Goal: Transaction & Acquisition: Purchase product/service

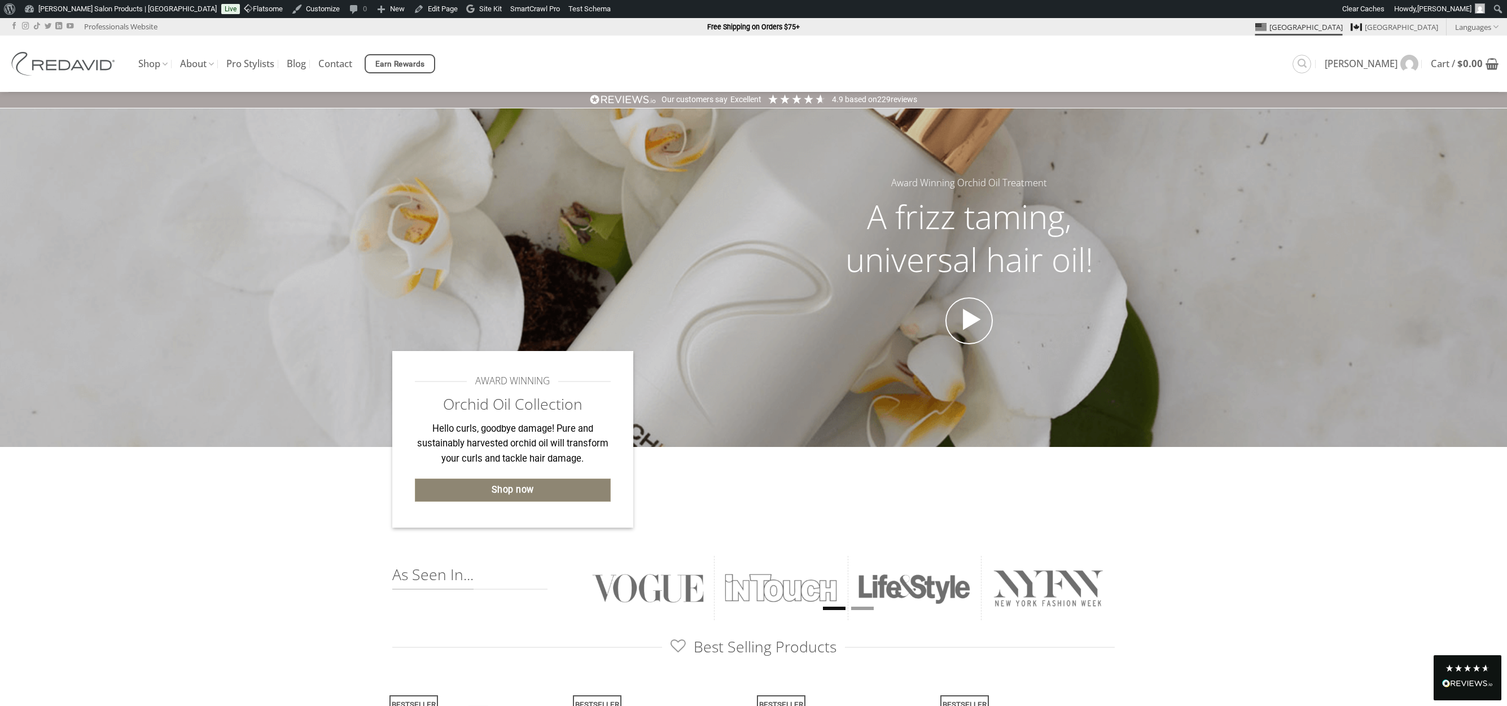
click at [498, 488] on span "Shop now" at bounding box center [513, 490] width 42 height 15
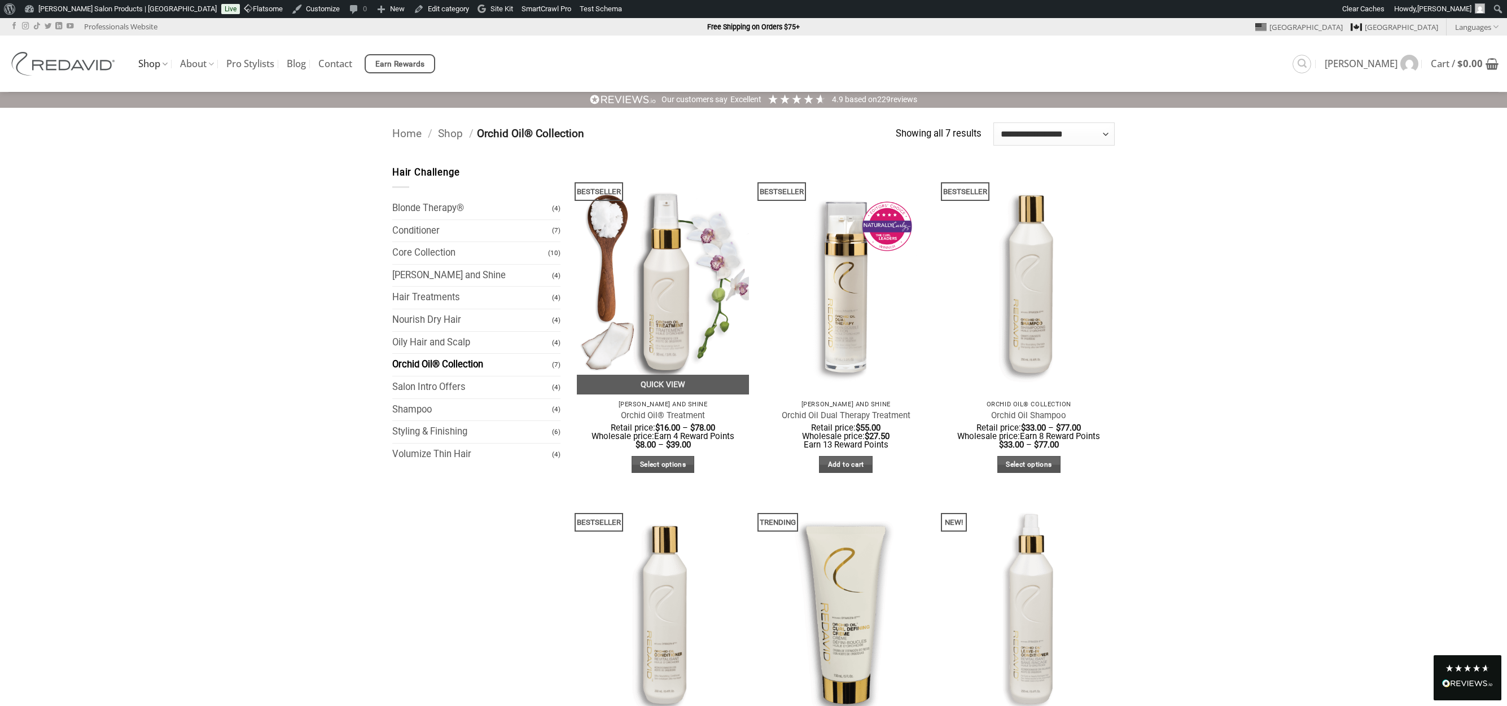
click at [674, 257] on img at bounding box center [663, 279] width 172 height 229
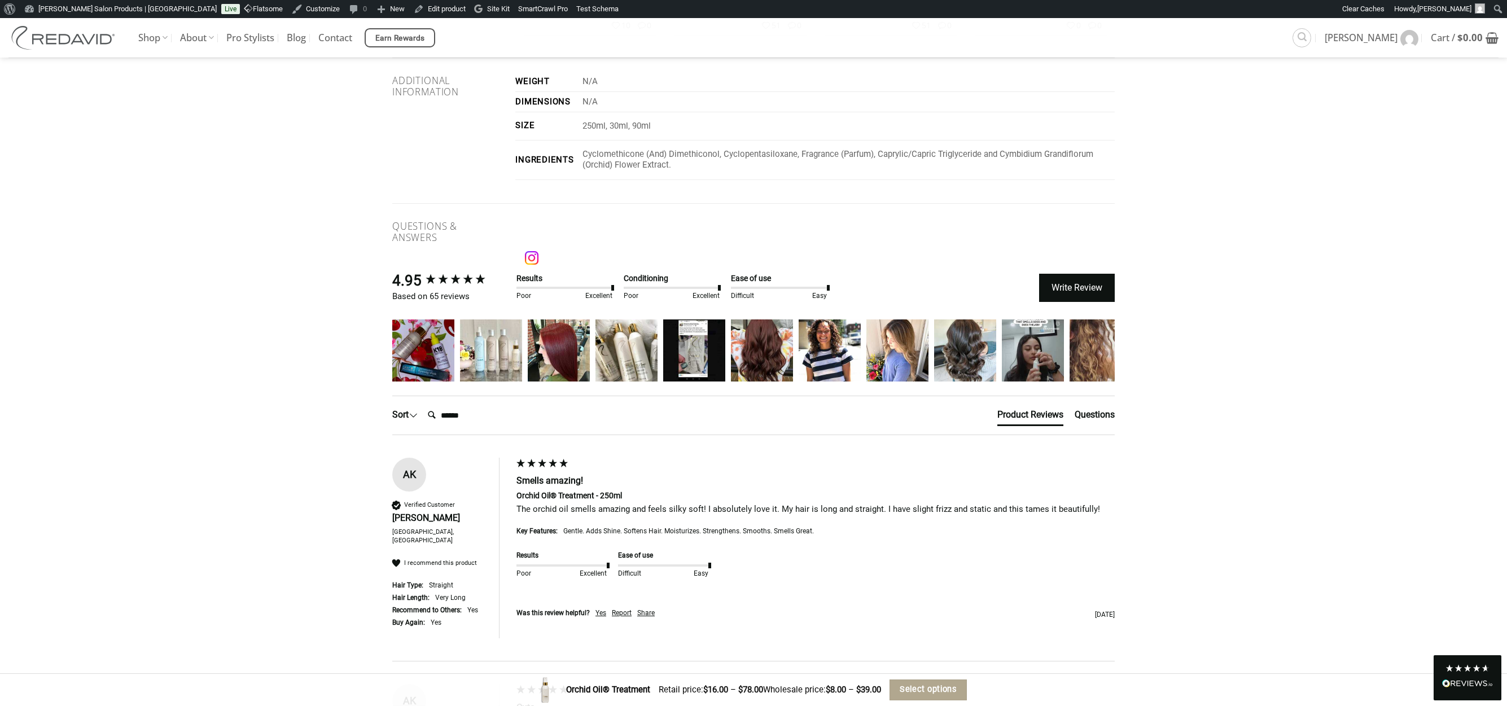
scroll to position [1696, 0]
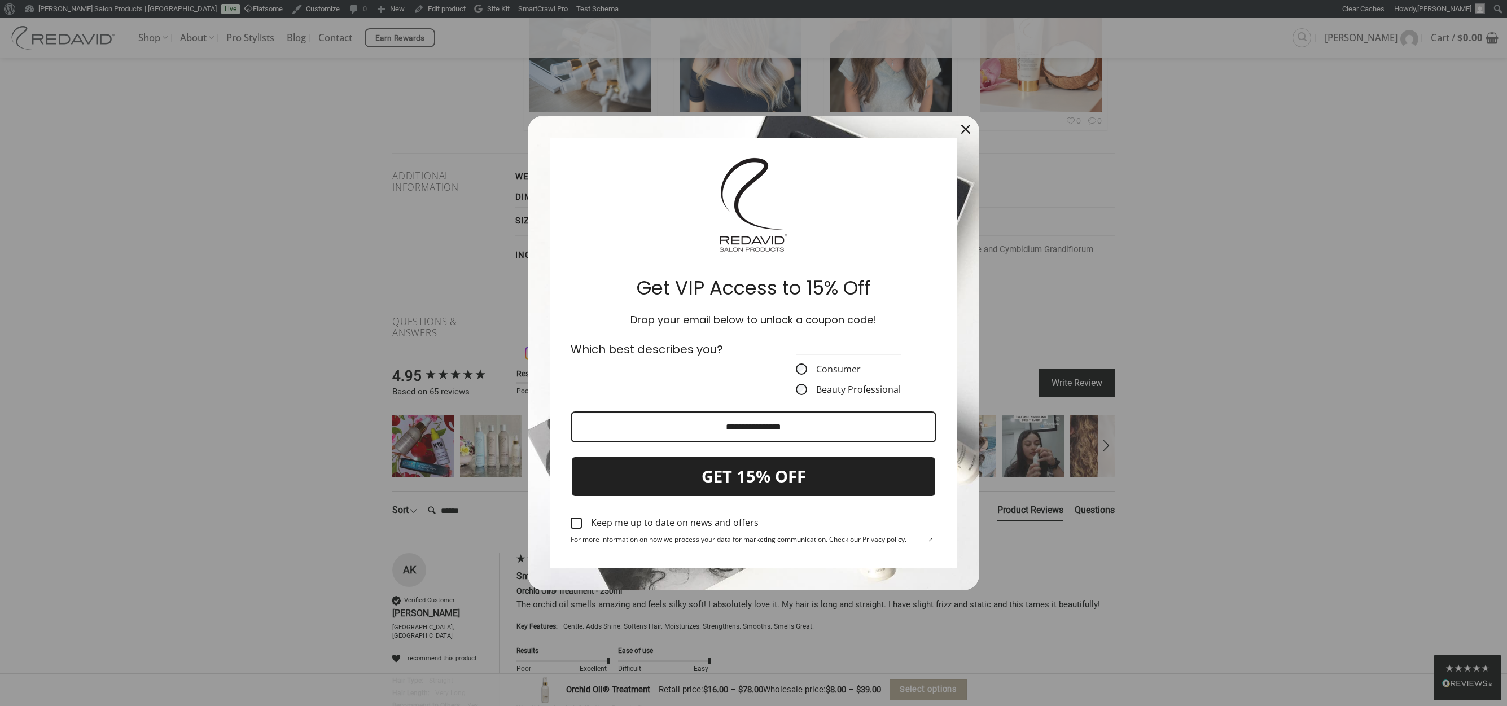
click at [967, 125] on icon "close icon" at bounding box center [965, 129] width 9 height 9
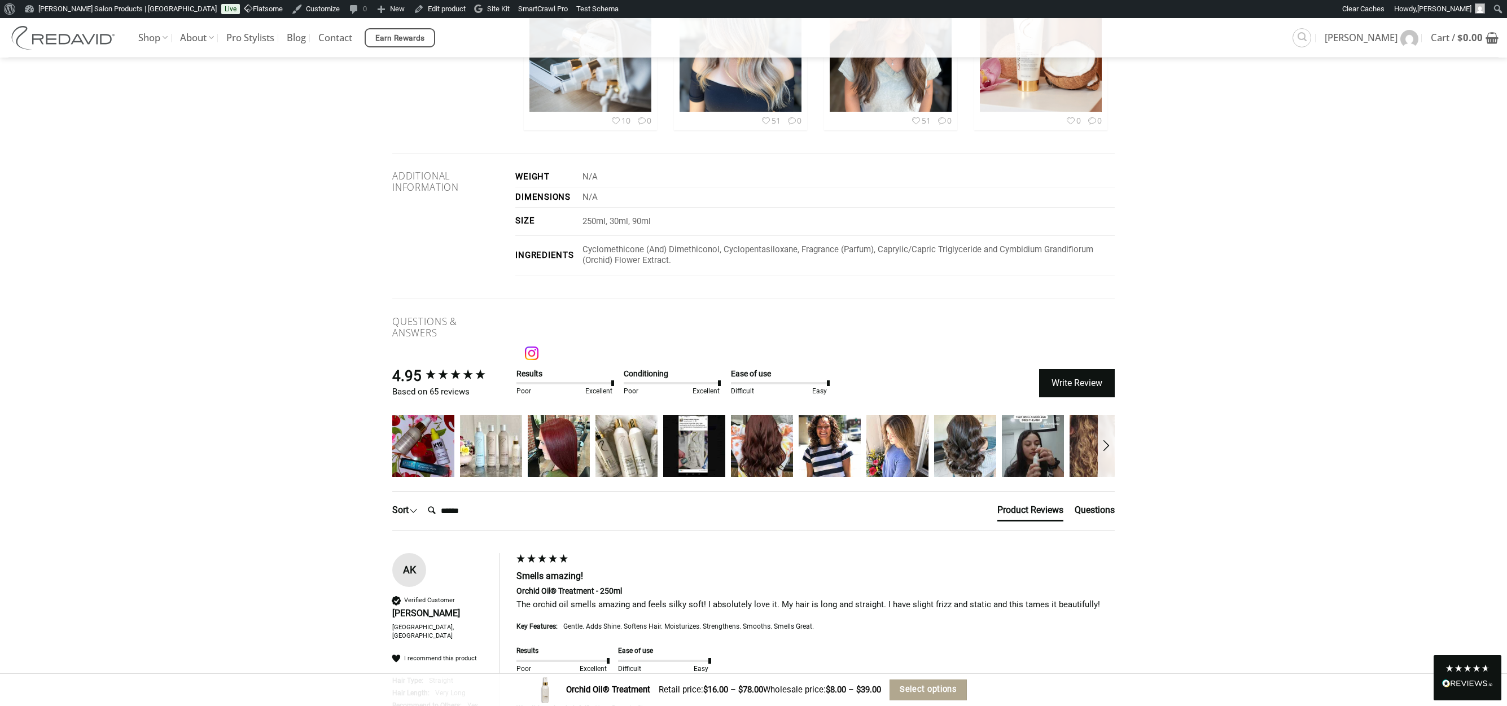
drag, startPoint x: 278, startPoint y: 227, endPoint x: 300, endPoint y: 234, distance: 23.0
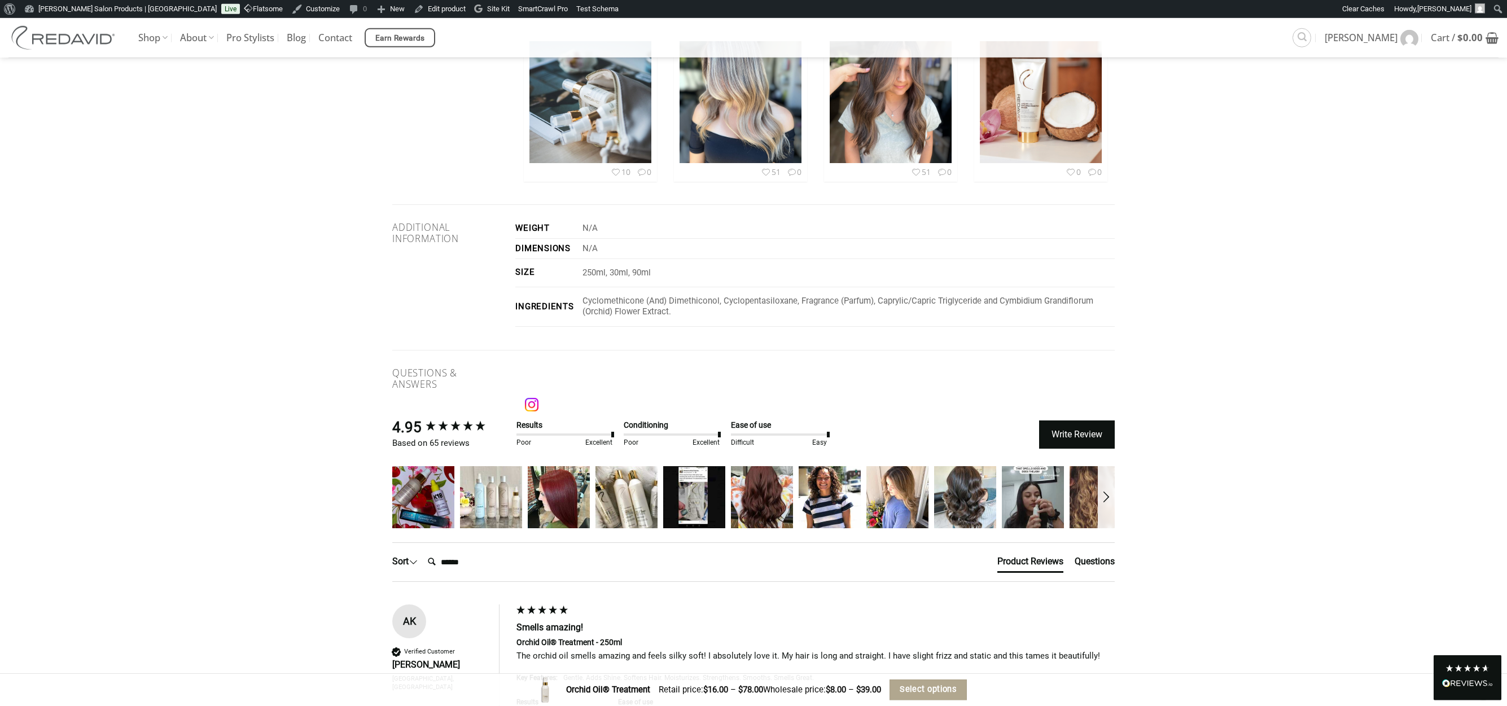
scroll to position [1638, 0]
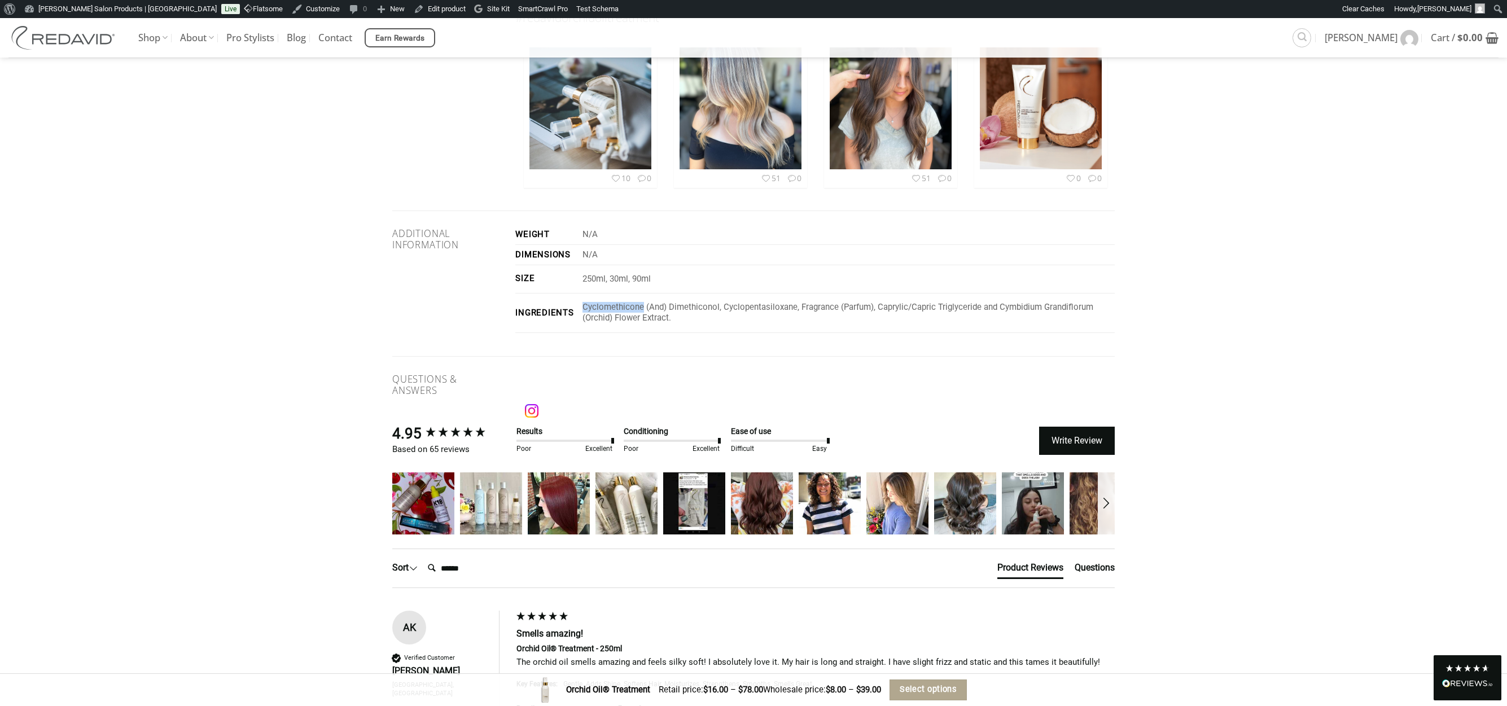
drag, startPoint x: 584, startPoint y: 296, endPoint x: 640, endPoint y: 300, distance: 56.0
click at [643, 302] on p "Cyclomethicone (And) Dimethiconol, Cyclopentasiloxane, Fragrance (Parfum), Capr…" at bounding box center [849, 313] width 532 height 22
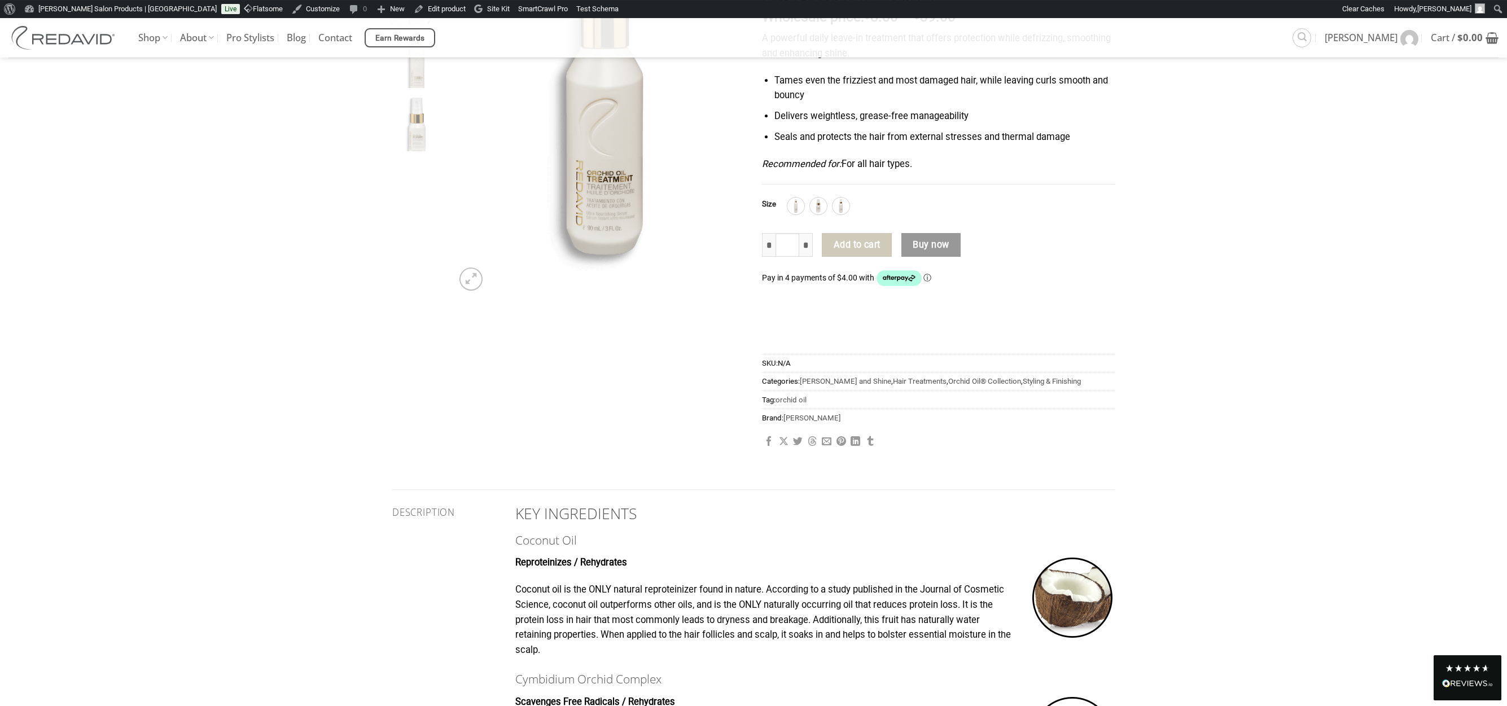
scroll to position [0, 0]
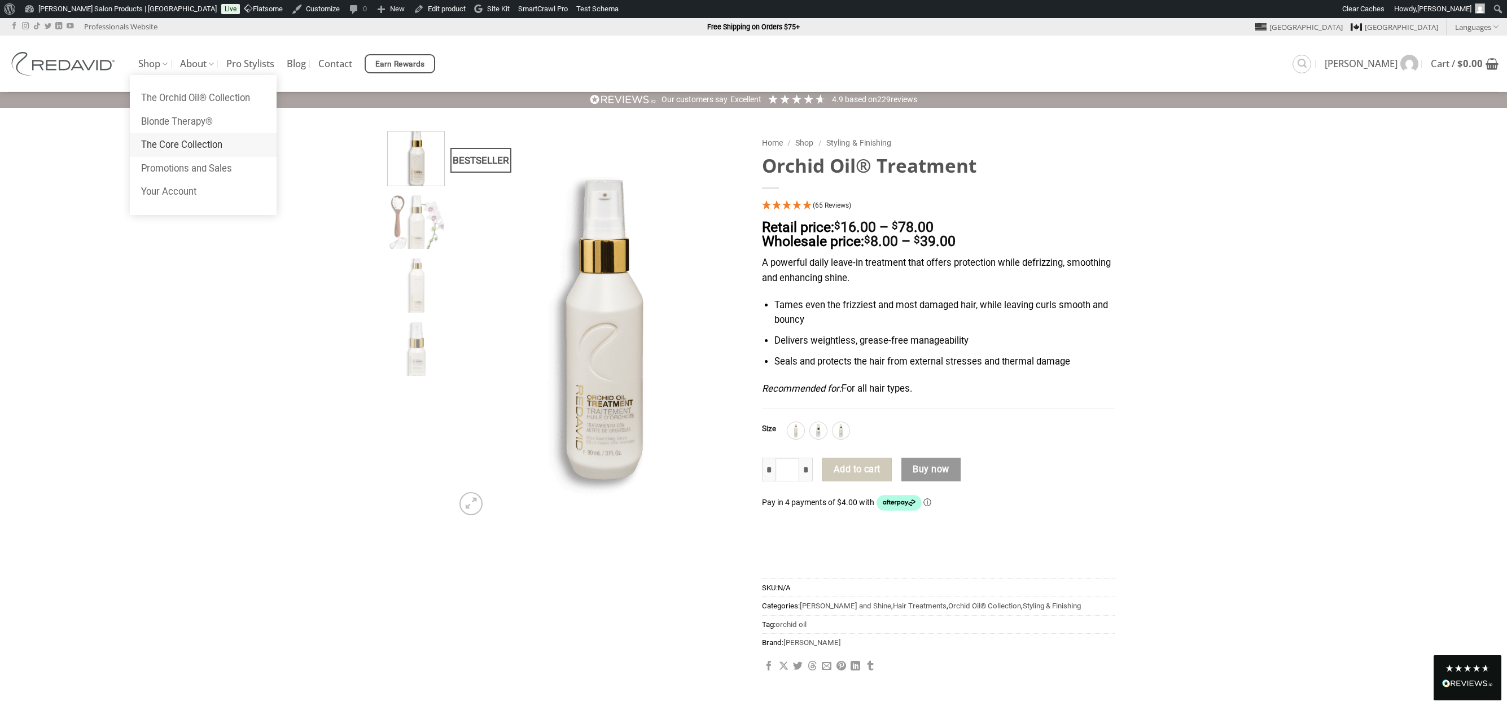
click at [179, 145] on link "The Core Collection" at bounding box center [203, 145] width 147 height 24
click at [179, 96] on link "The Orchid Oil® Collection" at bounding box center [203, 98] width 147 height 24
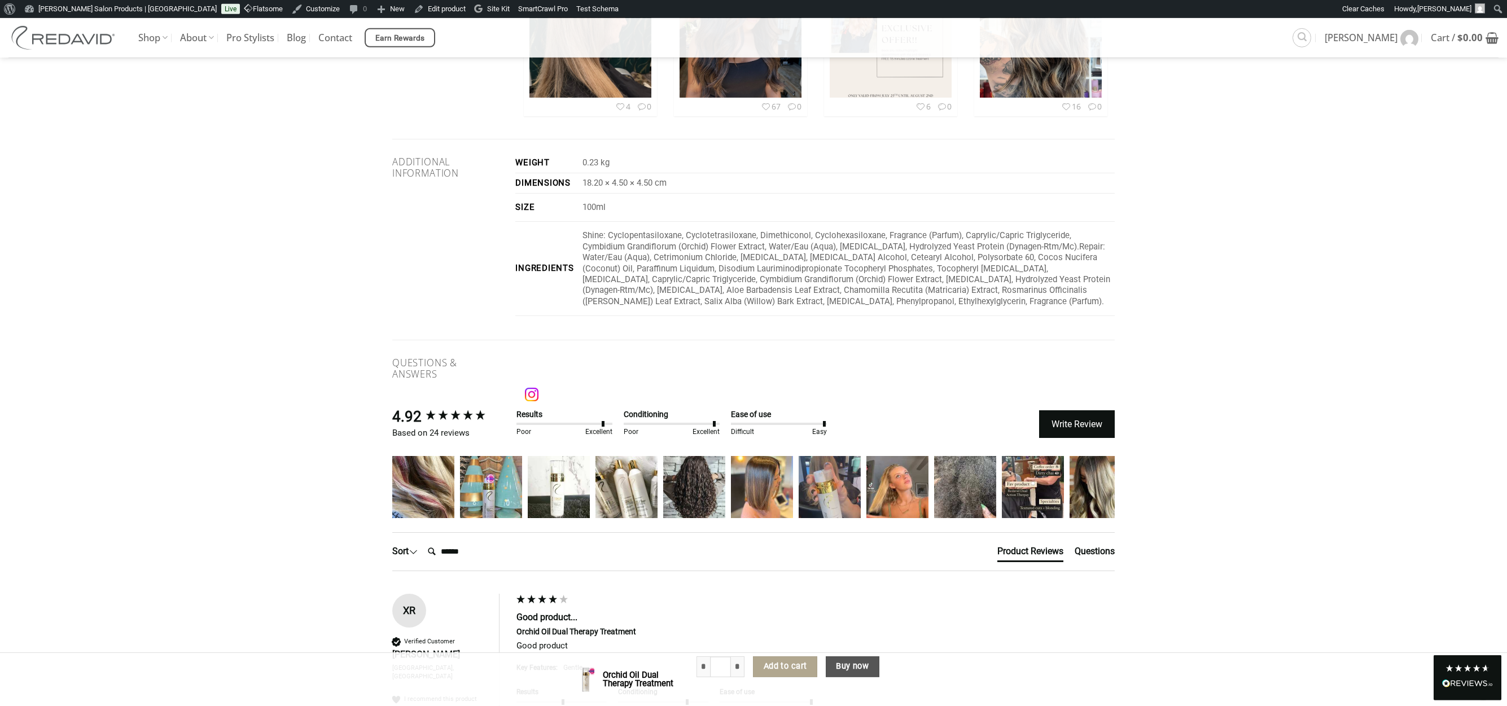
scroll to position [2037, 0]
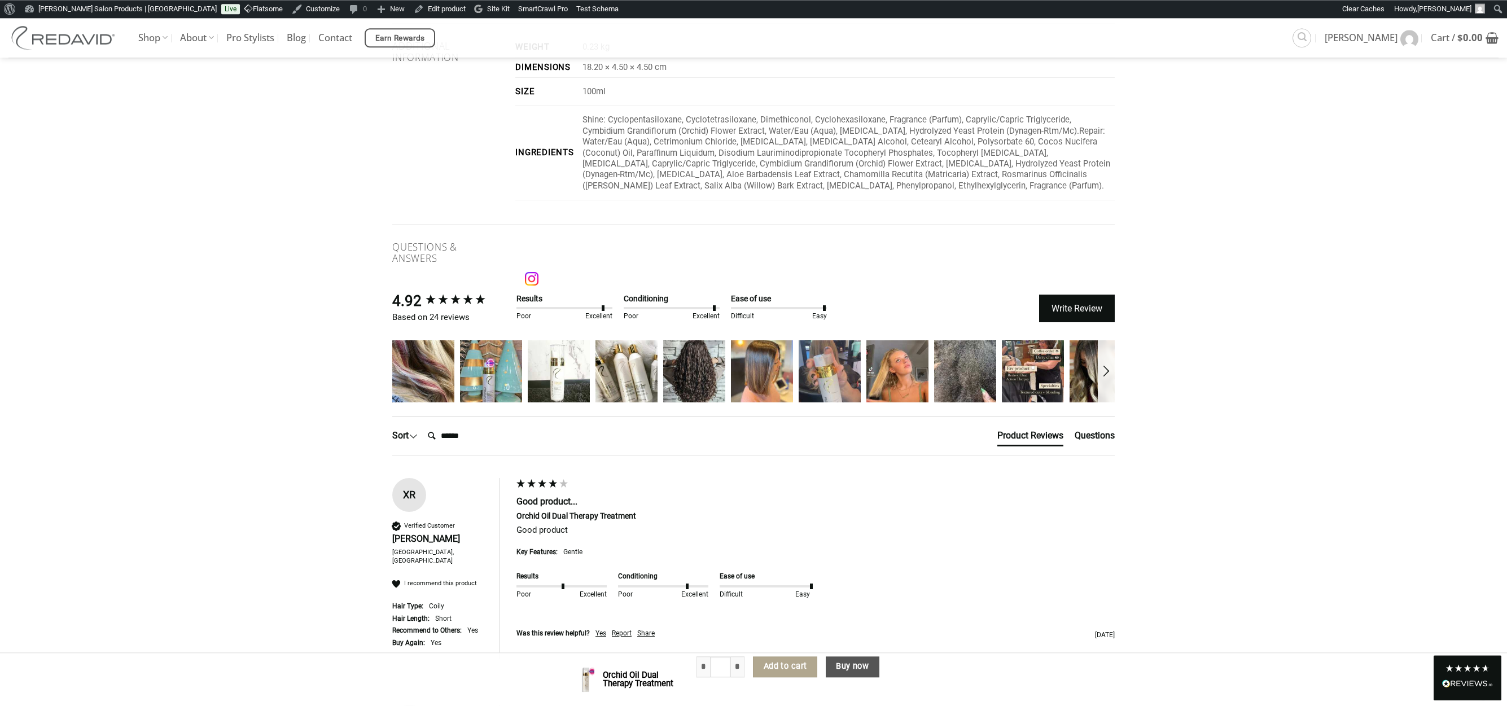
scroll to position [2152, 0]
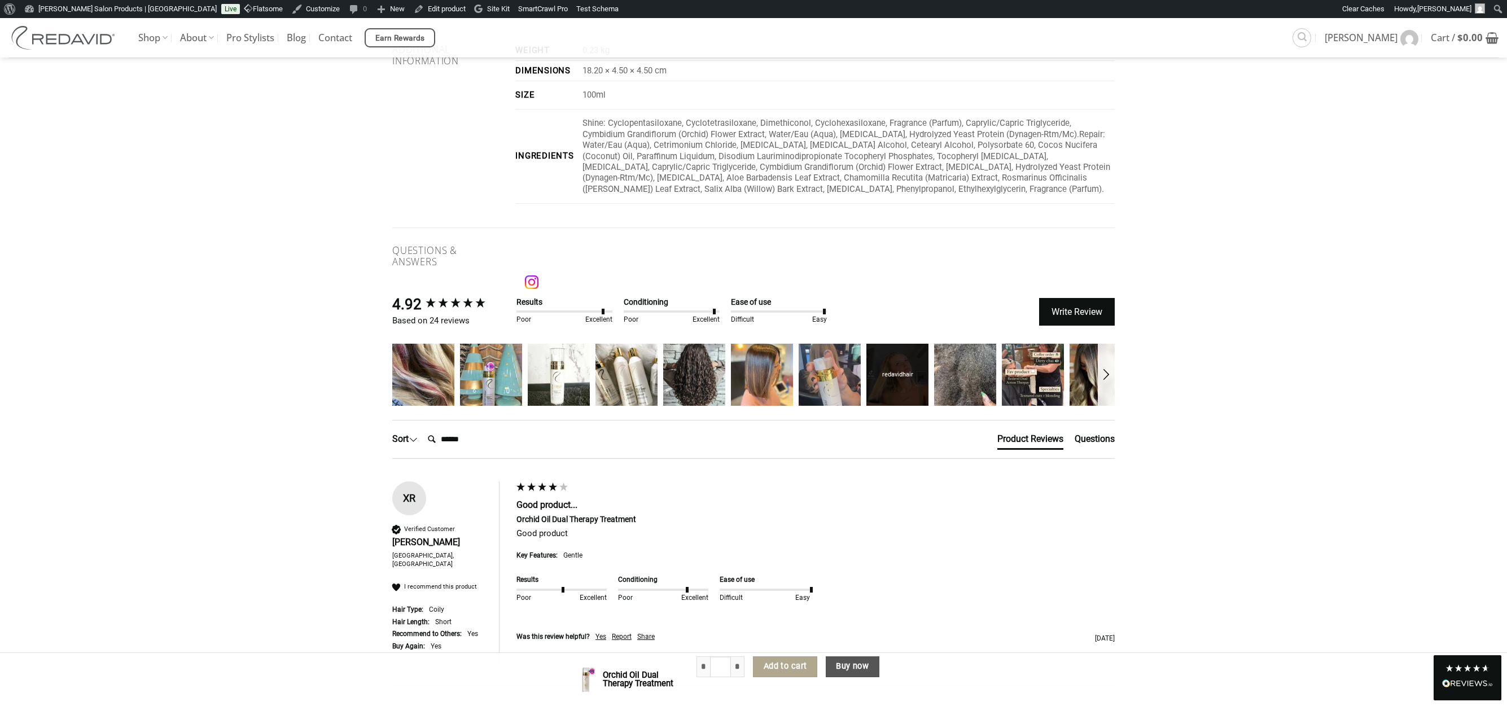
click at [894, 386] on div "redavidhair" at bounding box center [897, 375] width 62 height 62
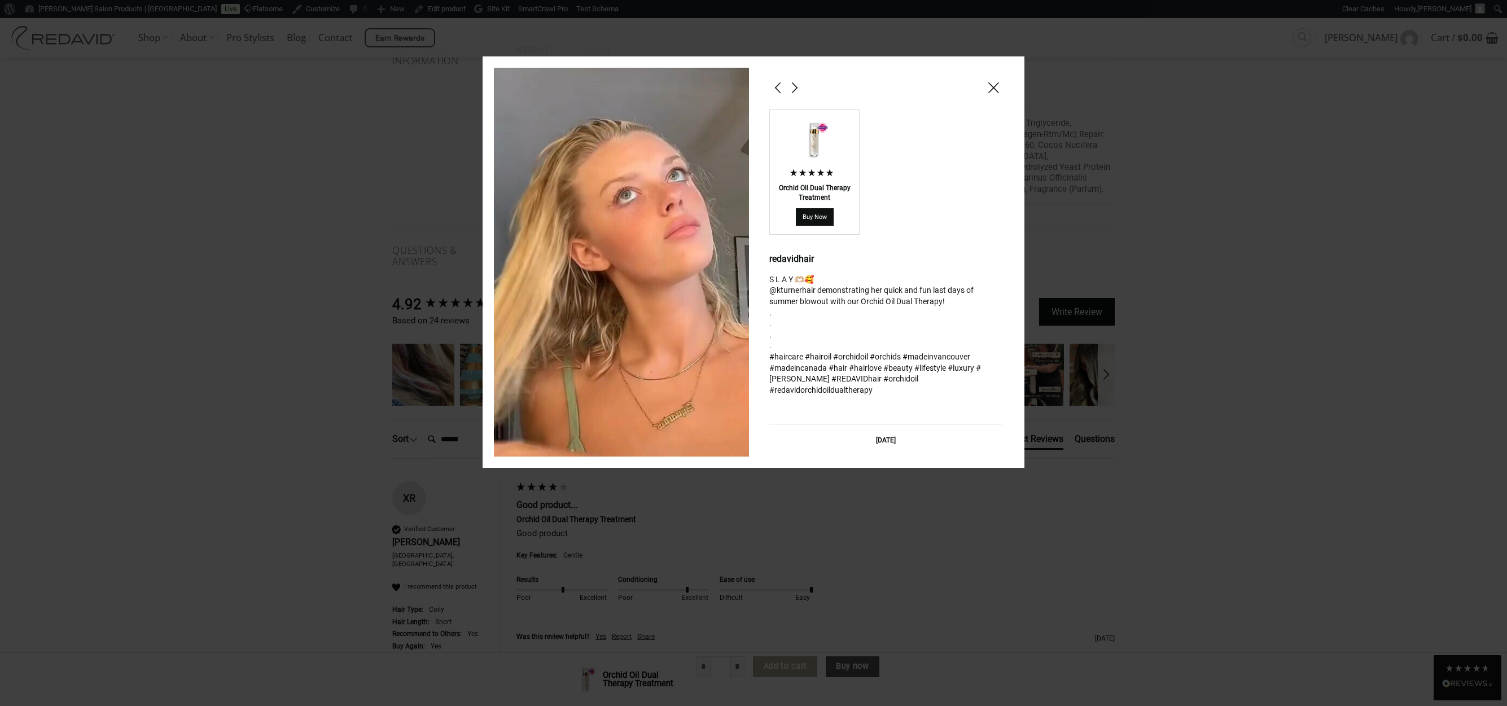
click at [1272, 279] on div at bounding box center [753, 353] width 1507 height 706
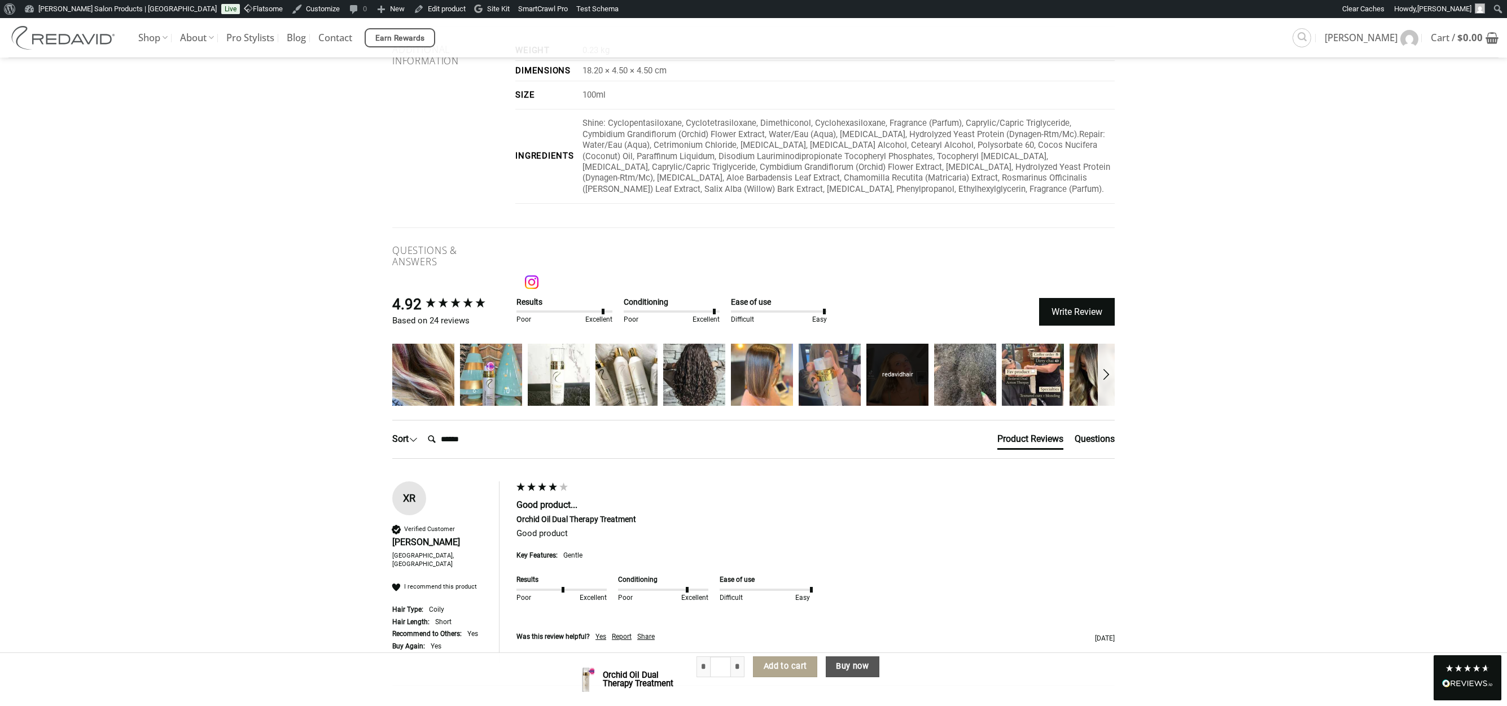
click at [901, 379] on div "redavidhair" at bounding box center [897, 374] width 31 height 8
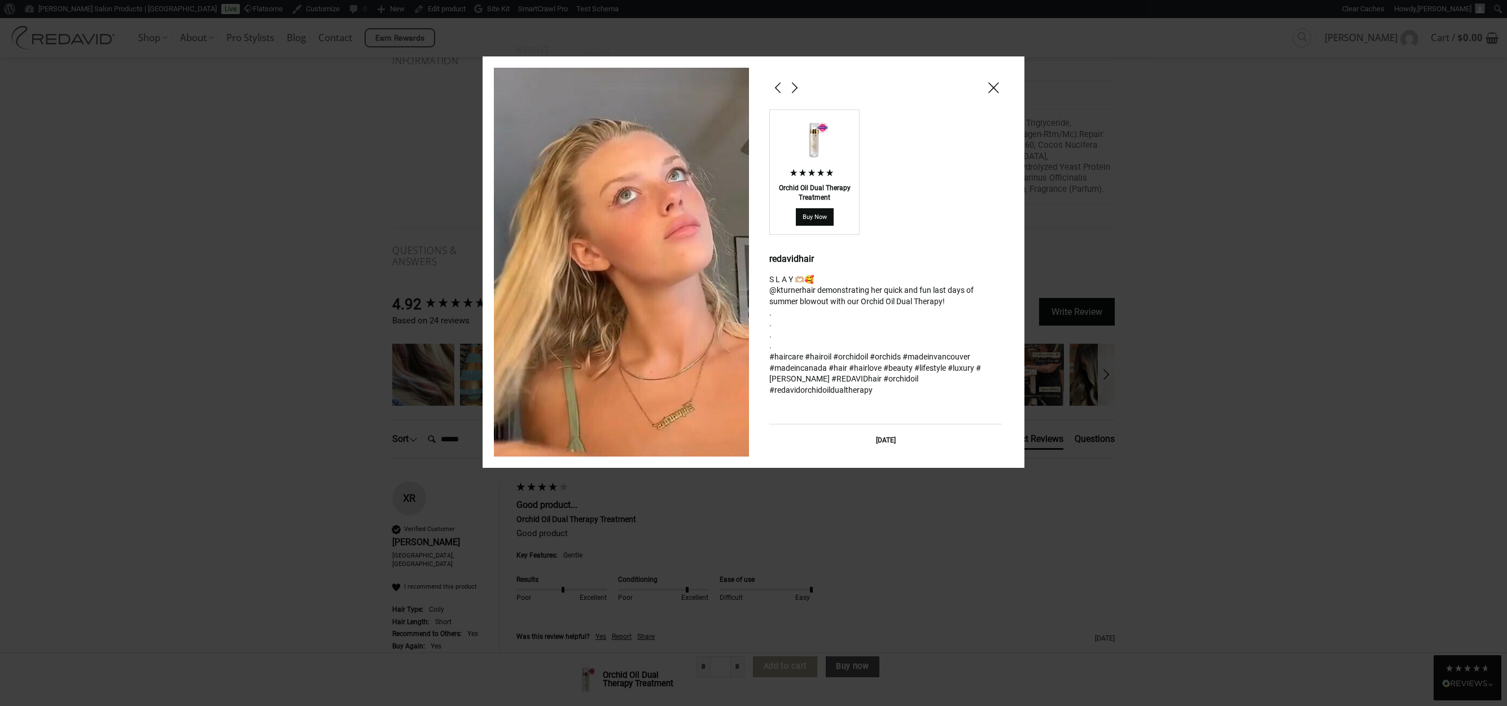
click at [1241, 204] on div at bounding box center [753, 353] width 1507 height 706
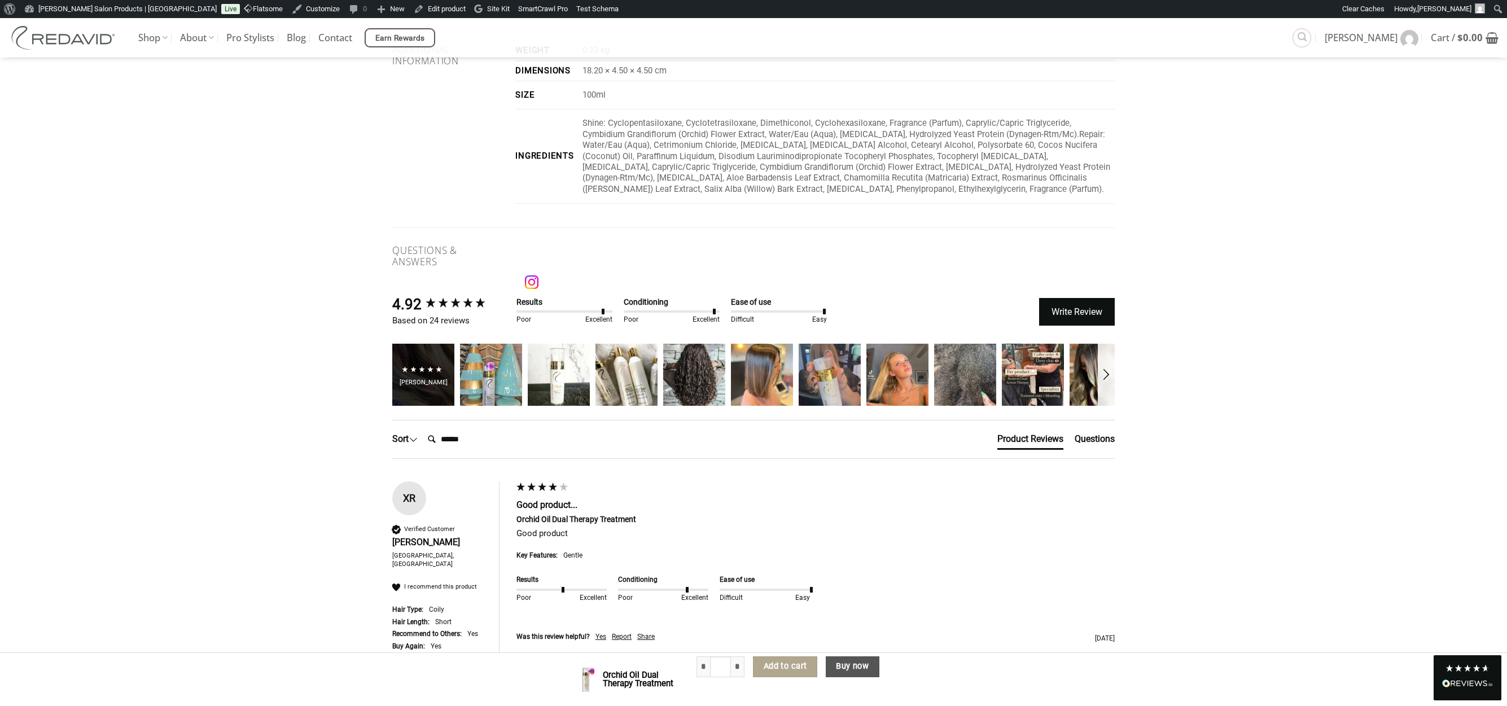
click at [427, 373] on icon "5 star rating" at bounding box center [430, 369] width 7 height 7
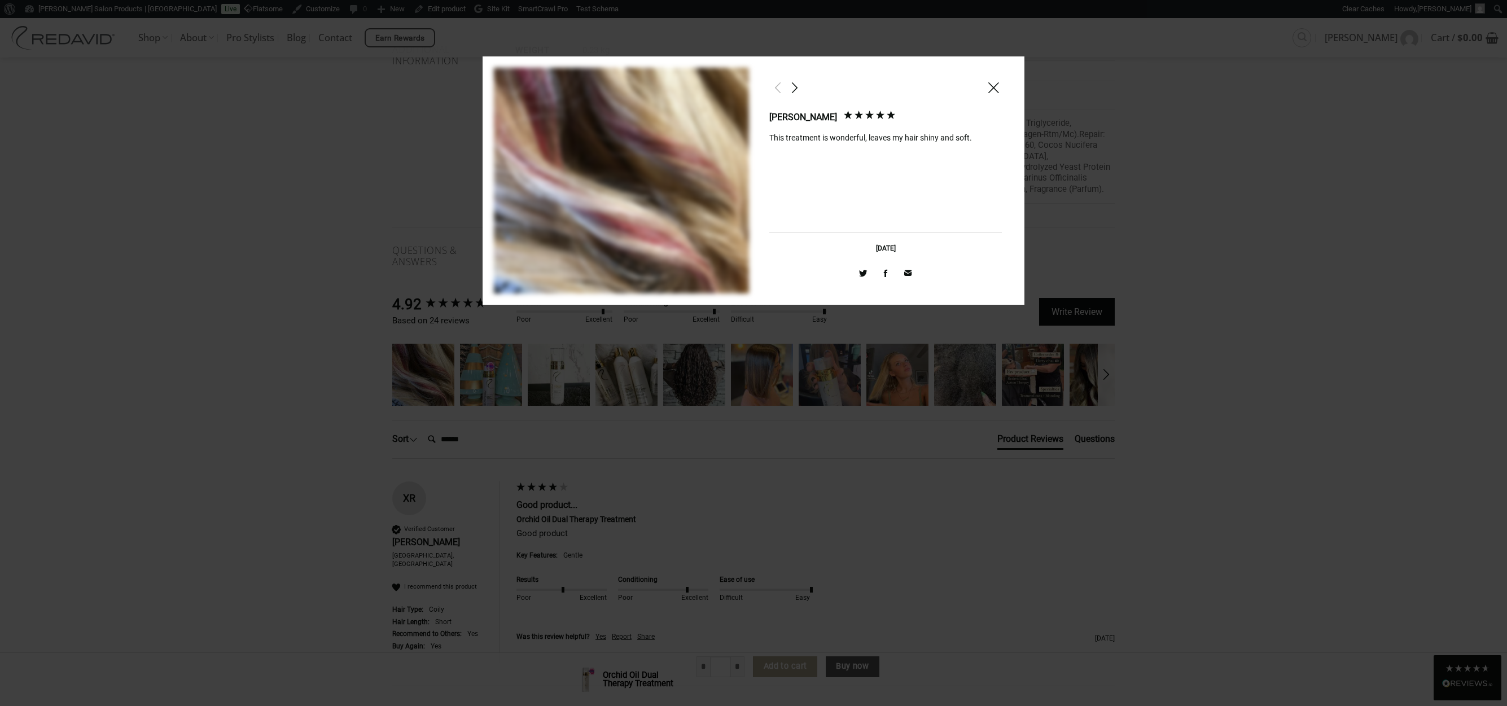
drag, startPoint x: 266, startPoint y: 496, endPoint x: 277, endPoint y: 495, distance: 10.2
click at [266, 497] on div at bounding box center [753, 353] width 1507 height 706
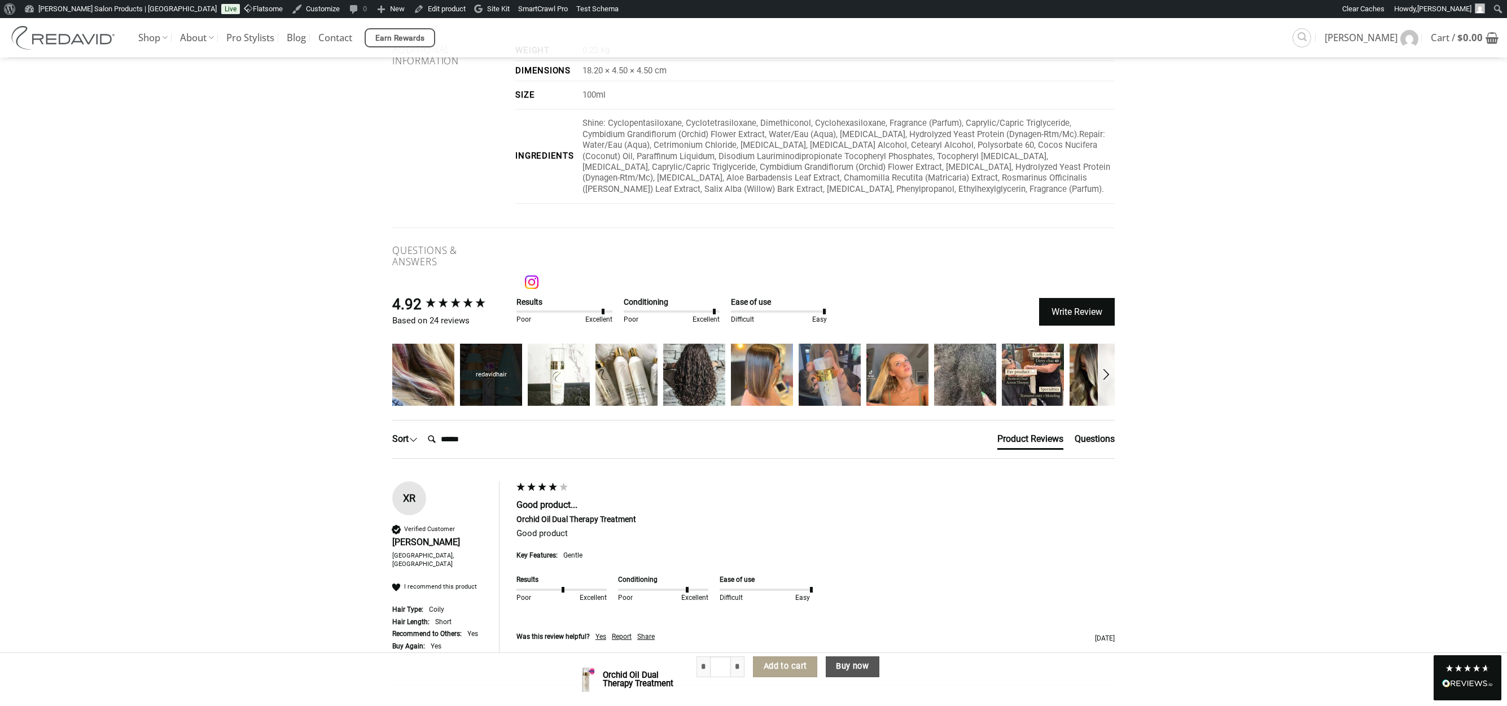
click at [504, 387] on div "redavidhair" at bounding box center [491, 375] width 62 height 62
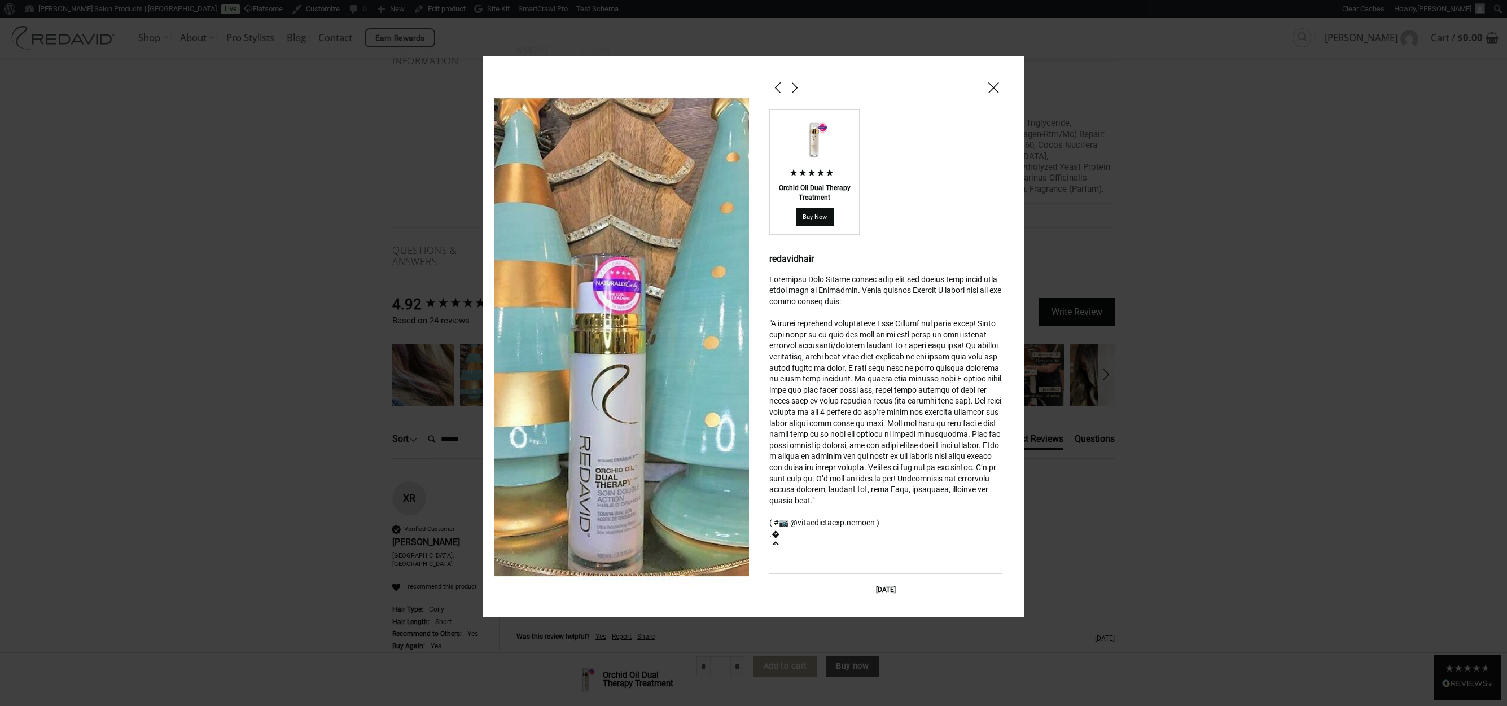
click at [1186, 261] on div at bounding box center [753, 353] width 1507 height 706
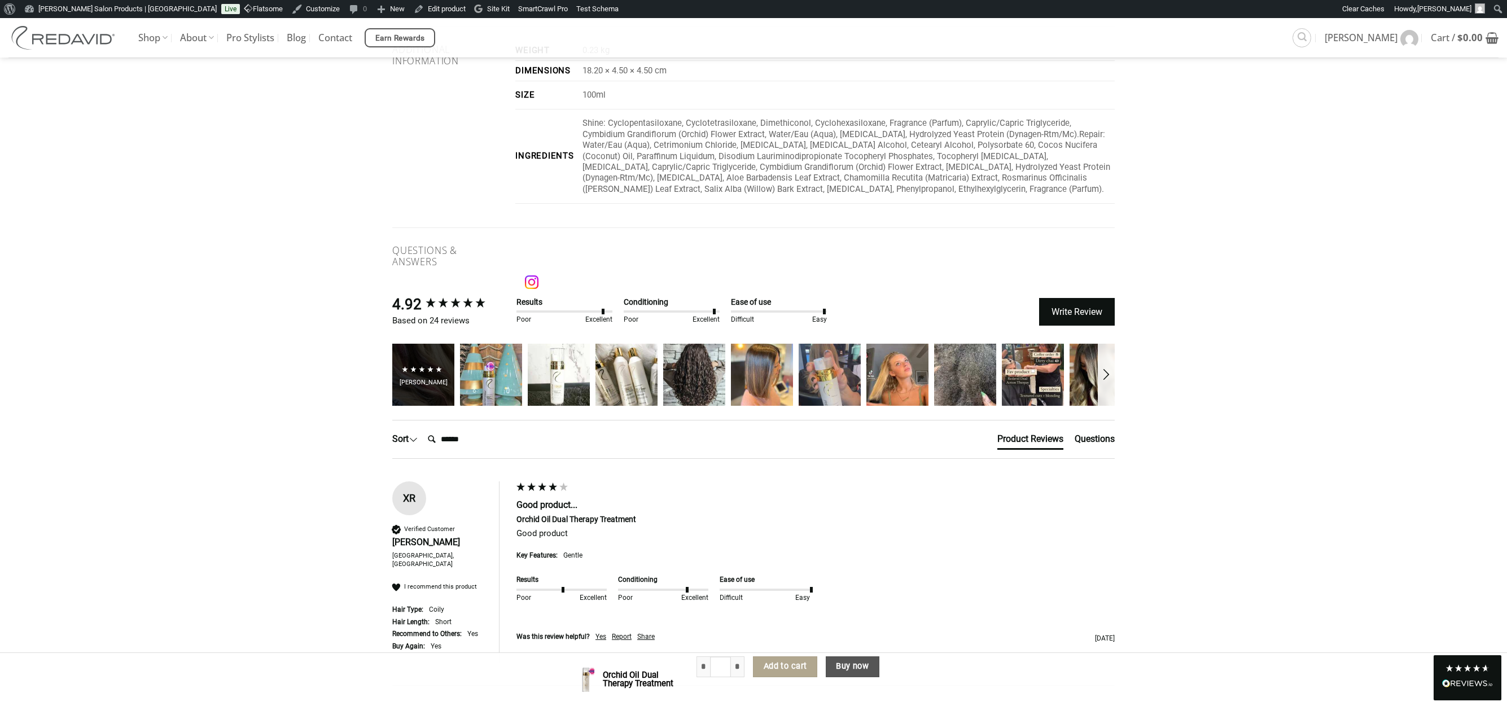
click at [419, 381] on div "Melissa Hall" at bounding box center [424, 374] width 48 height 25
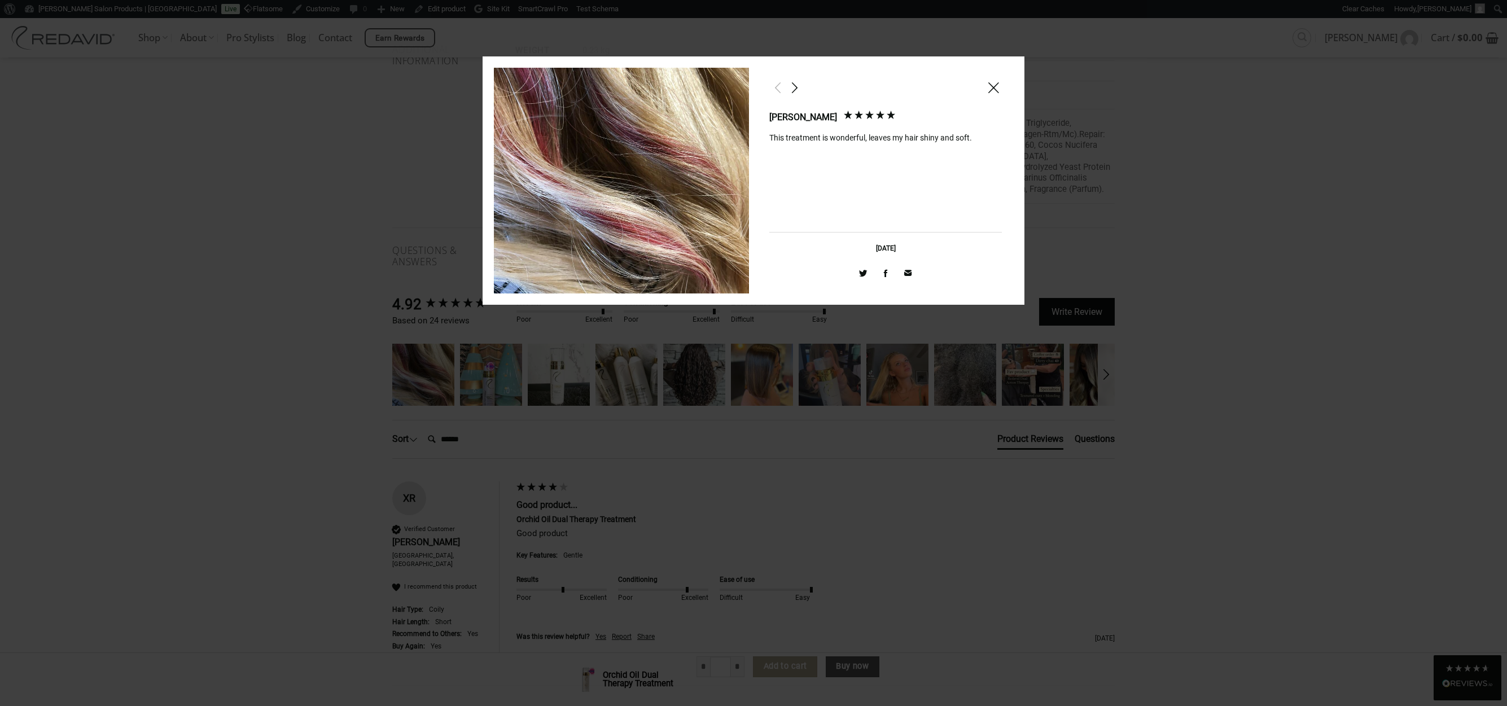
click at [1223, 262] on div at bounding box center [753, 353] width 1507 height 706
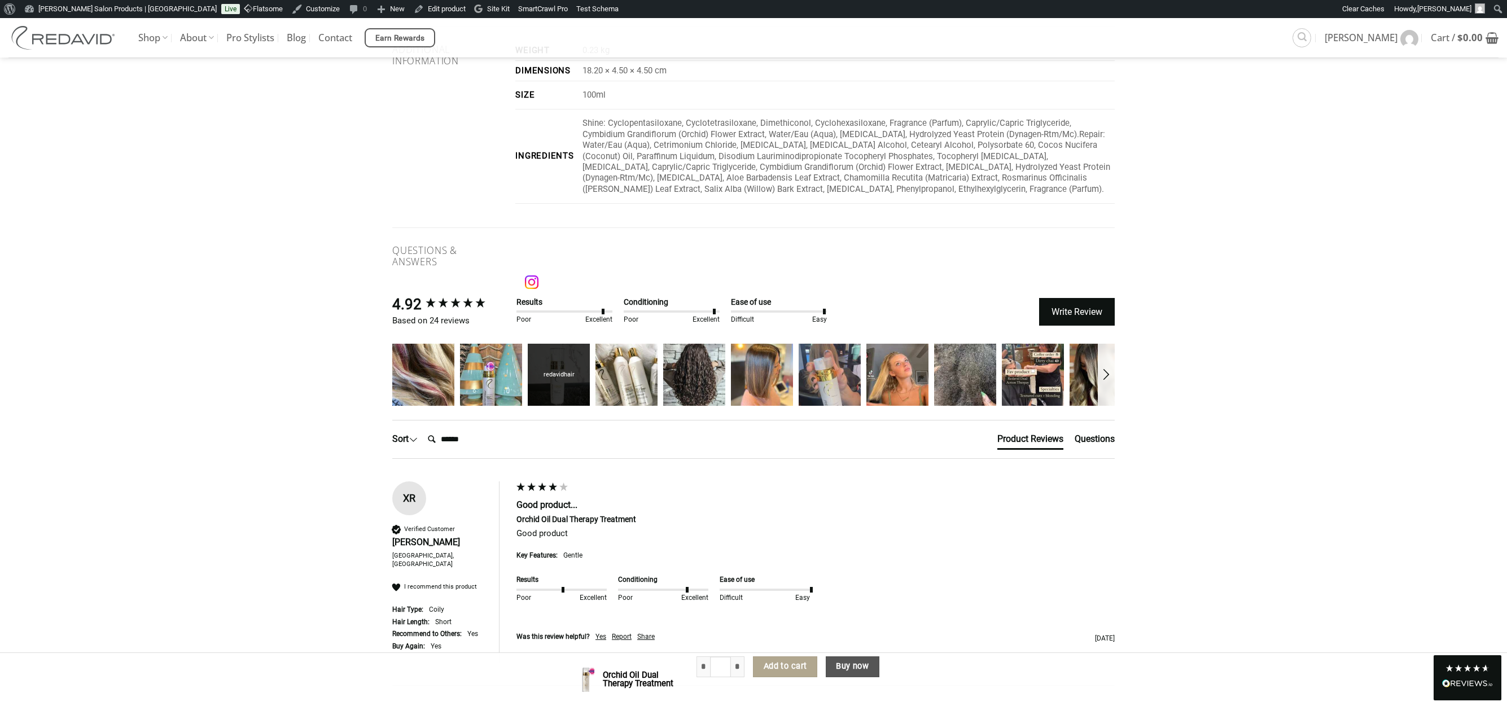
click at [560, 374] on div "redavidhair" at bounding box center [559, 375] width 62 height 62
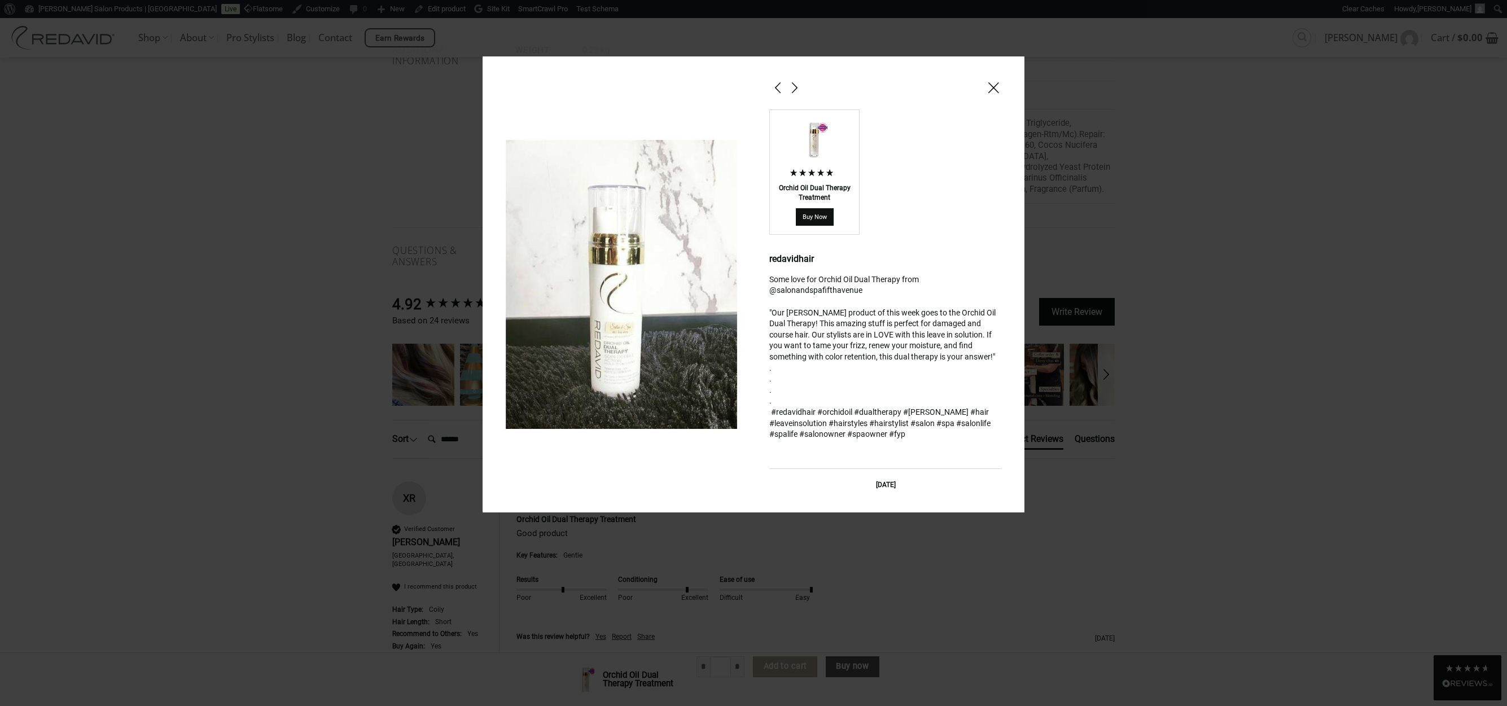
click at [1250, 245] on div at bounding box center [753, 353] width 1507 height 706
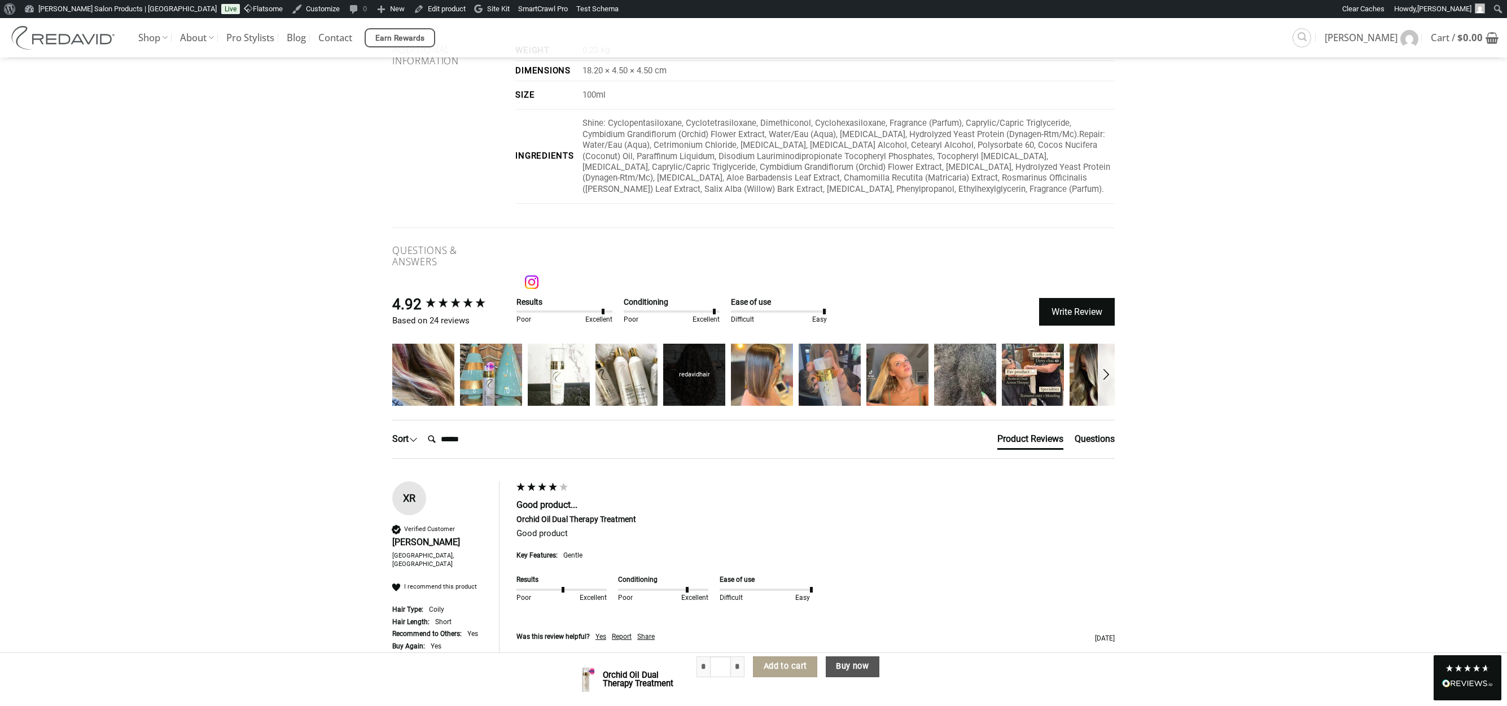
click at [708, 388] on div "redavidhair" at bounding box center [694, 375] width 62 height 62
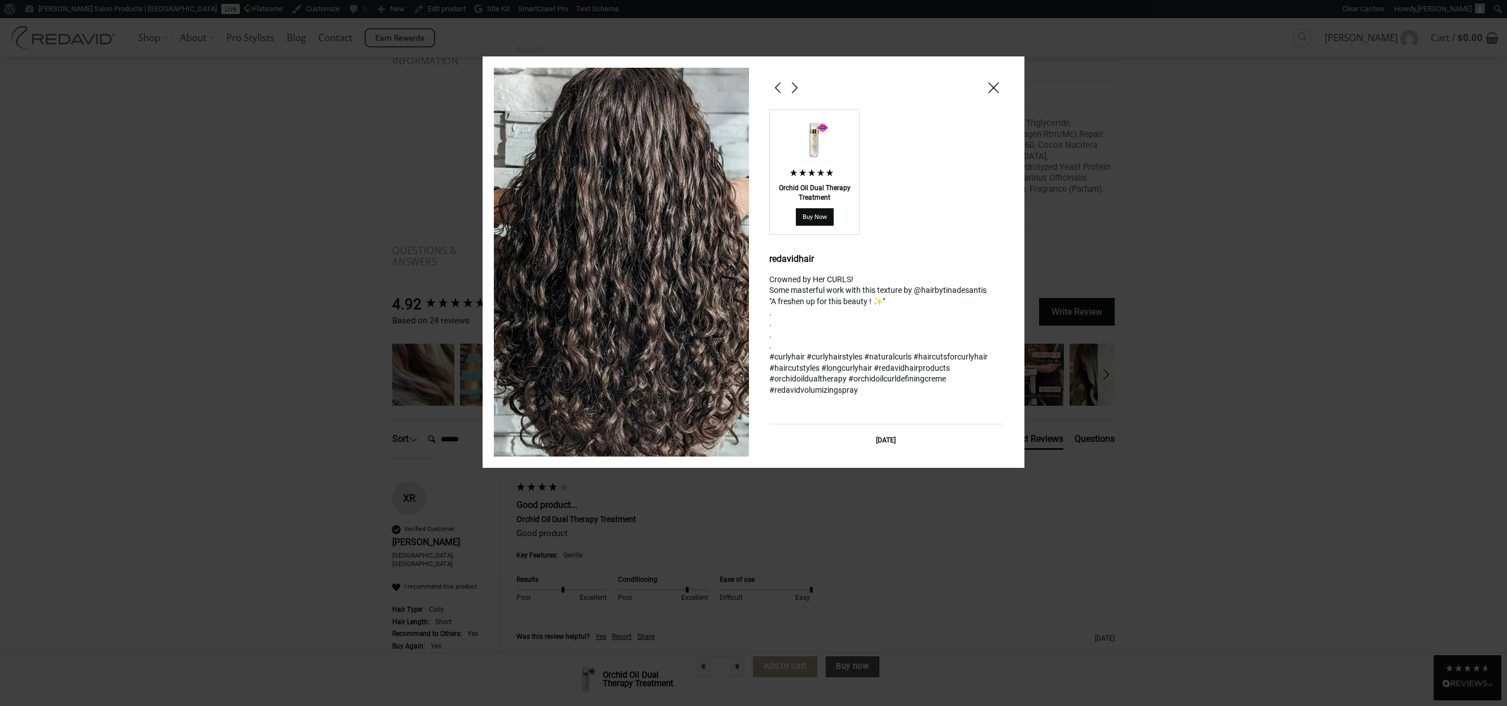
click at [1278, 292] on div at bounding box center [753, 353] width 1507 height 706
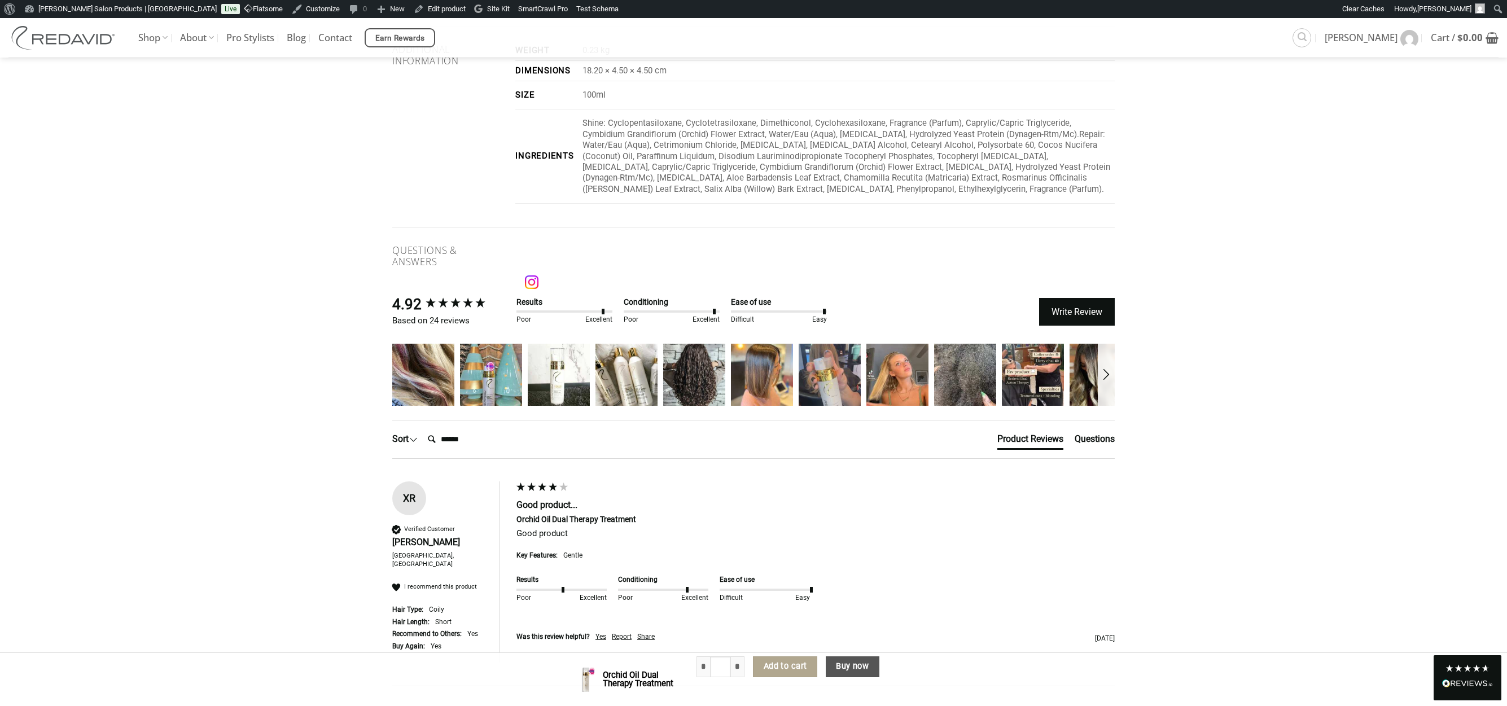
click at [1111, 388] on div at bounding box center [1106, 375] width 17 height 62
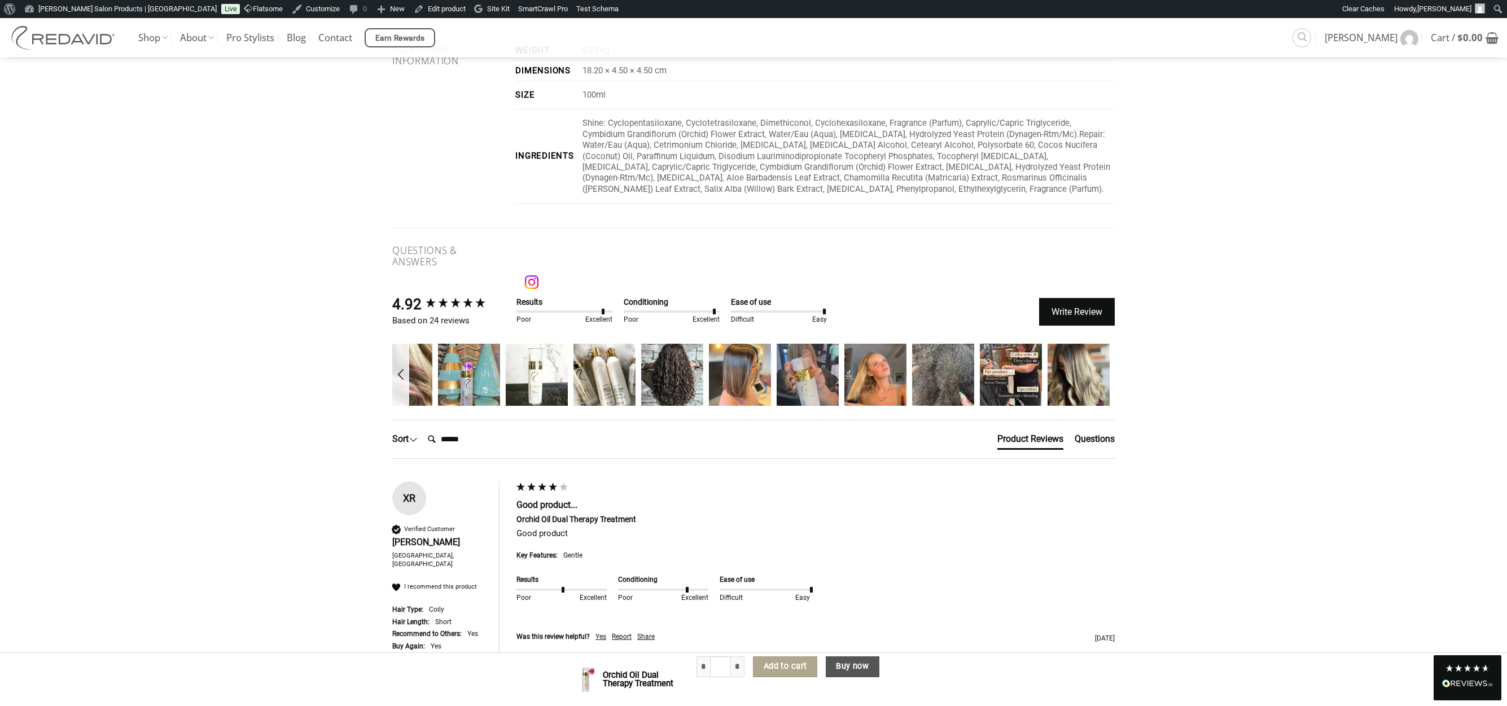
scroll to position [0, 23]
click at [1111, 388] on div "Melissa Hall redavidhair redavidhair redavidhair redavidhair redavidhair redavi…" at bounding box center [753, 375] width 722 height 62
click at [1071, 384] on div "redavidhair" at bounding box center [1078, 375] width 62 height 62
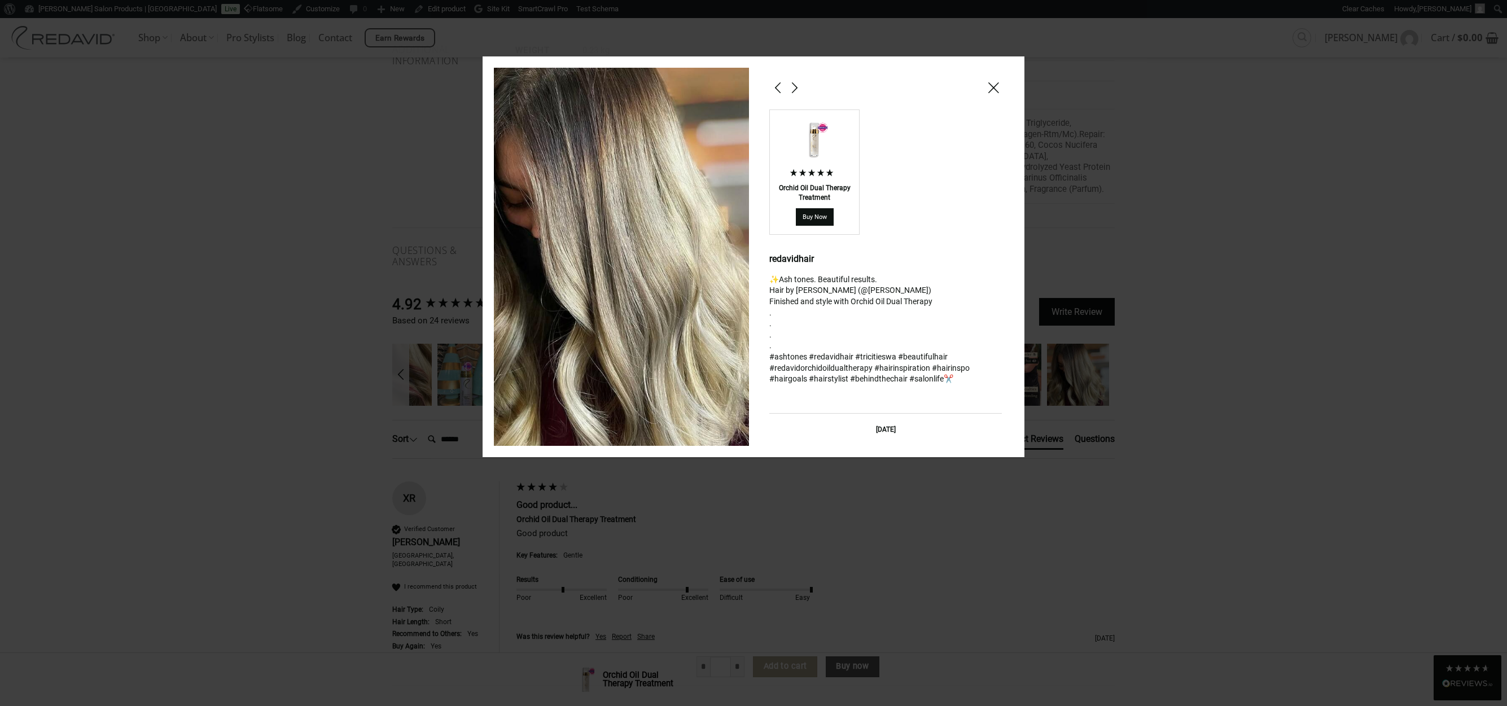
click at [1228, 348] on div at bounding box center [753, 353] width 1507 height 706
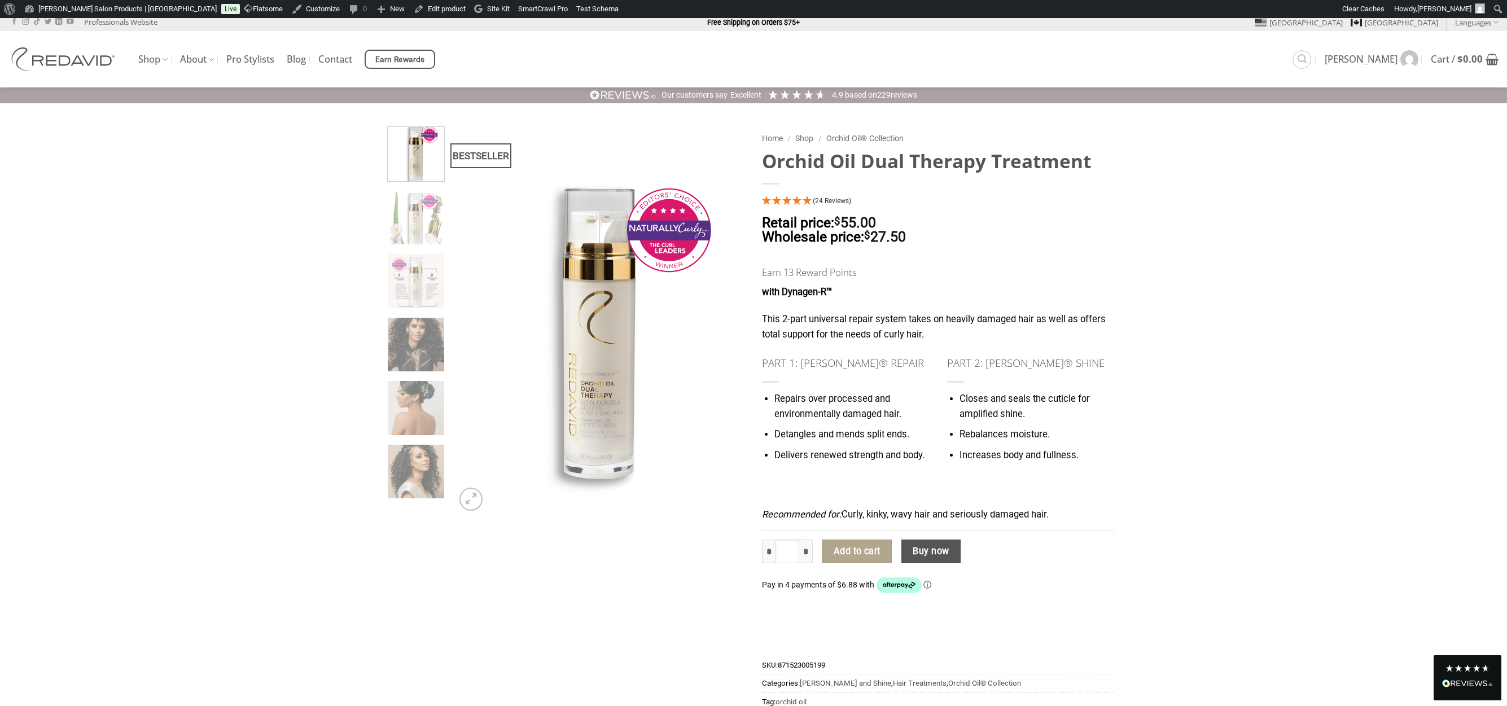
scroll to position [0, 0]
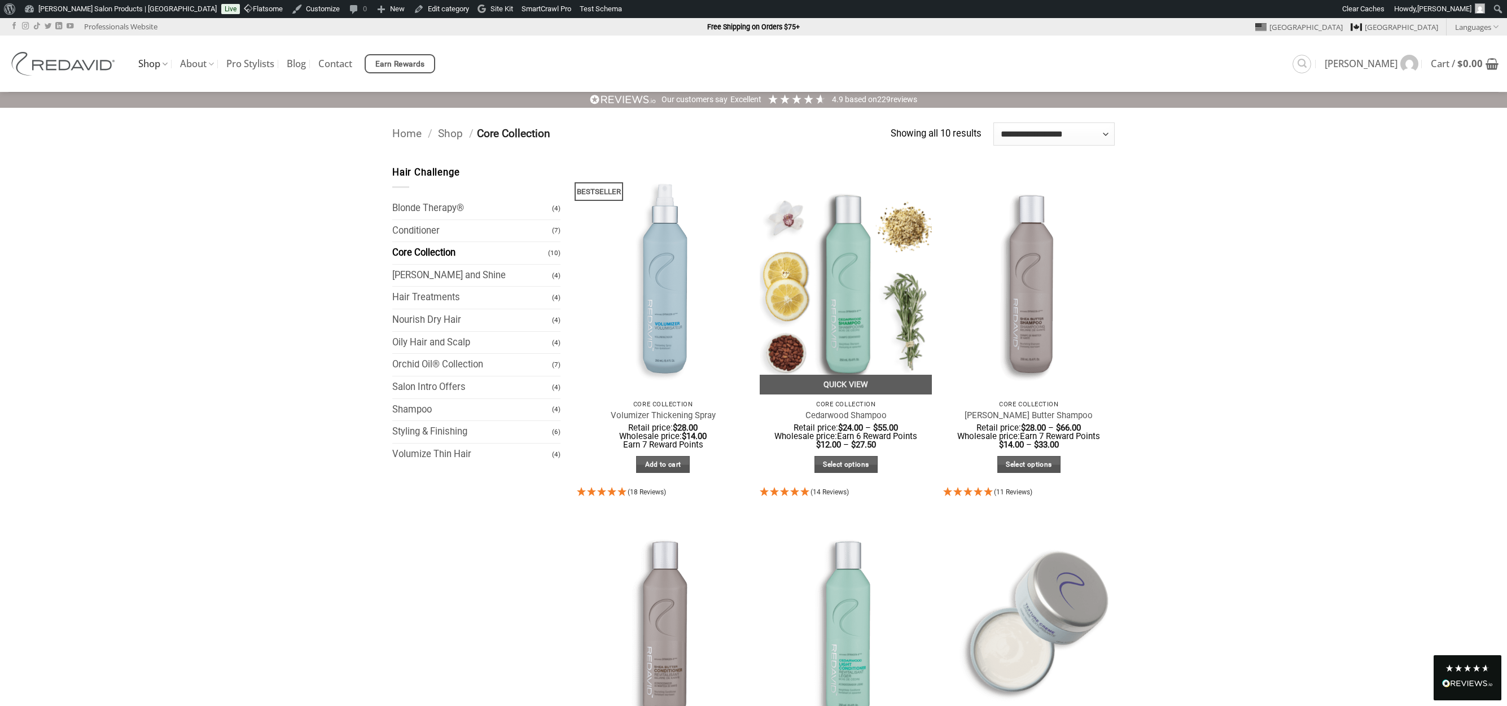
click at [872, 295] on img at bounding box center [846, 279] width 172 height 229
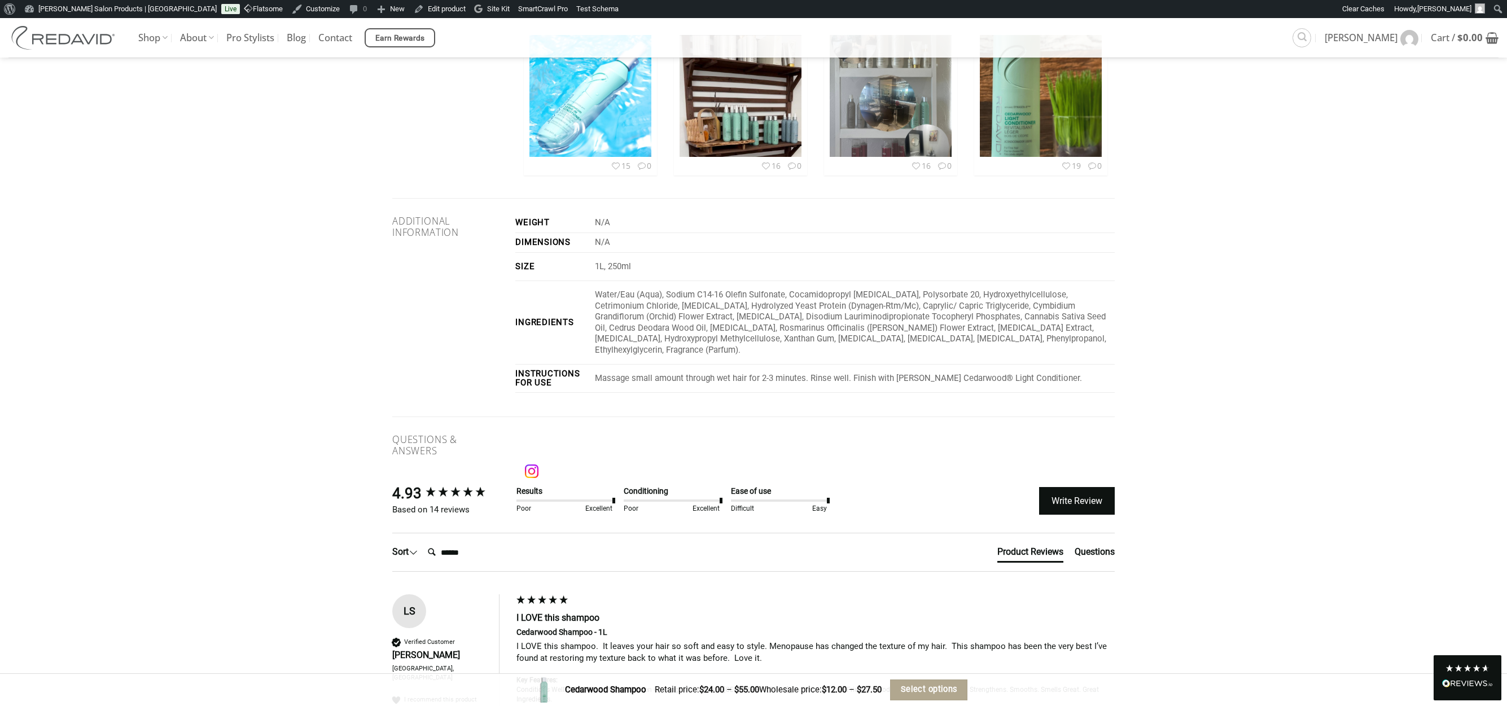
scroll to position [1532, 0]
